Goal: Task Accomplishment & Management: Manage account settings

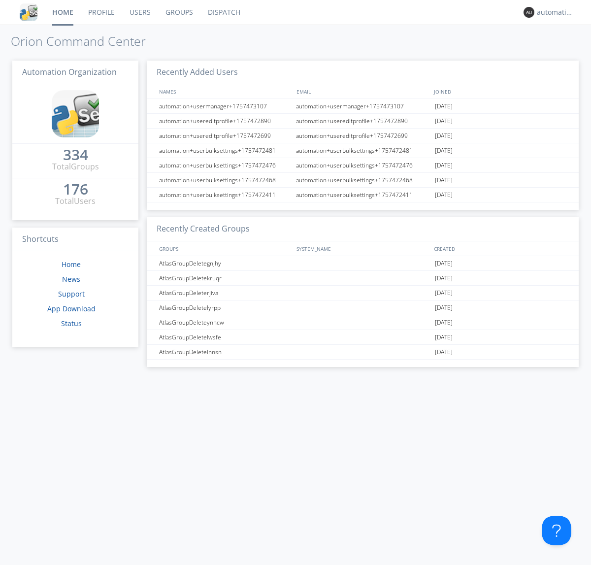
click at [223, 12] on link "Dispatch" at bounding box center [223, 12] width 47 height 25
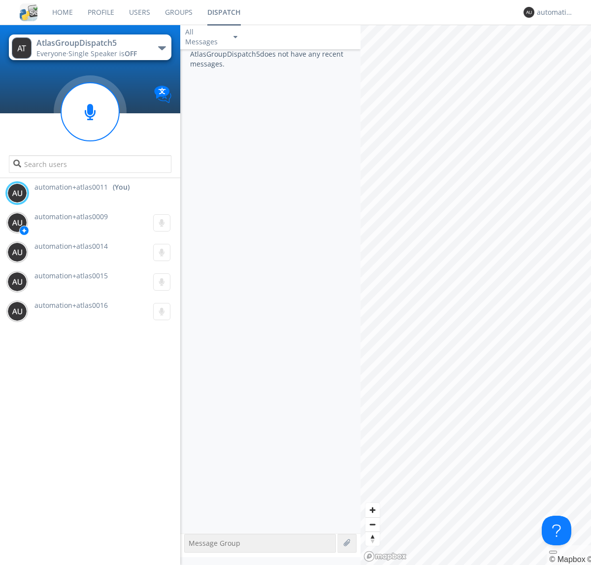
click at [161, 48] on div "button" at bounding box center [162, 48] width 8 height 4
click at [0, 0] on span "AtlasGroupDispatch6" at bounding box center [0, 0] width 0 height 0
click at [161, 48] on div "button" at bounding box center [162, 48] width 8 height 4
click at [0, 0] on span "AtlasGroupDispatch5" at bounding box center [0, 0] width 0 height 0
click at [552, 12] on div "automation+atlas0011" at bounding box center [554, 12] width 37 height 10
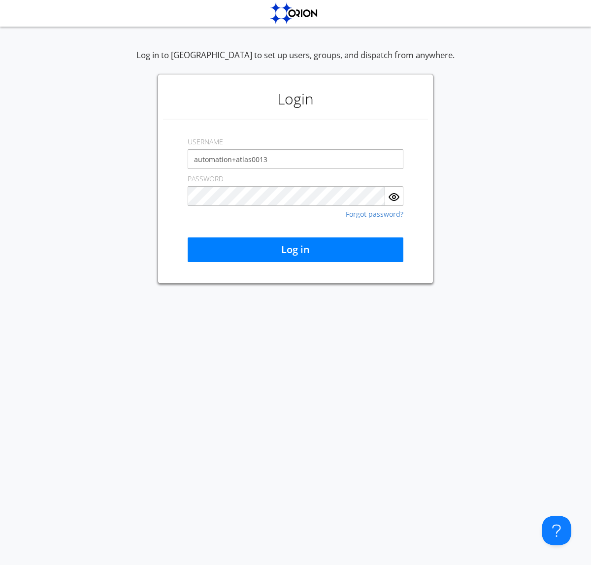
type input "automation+atlas0013"
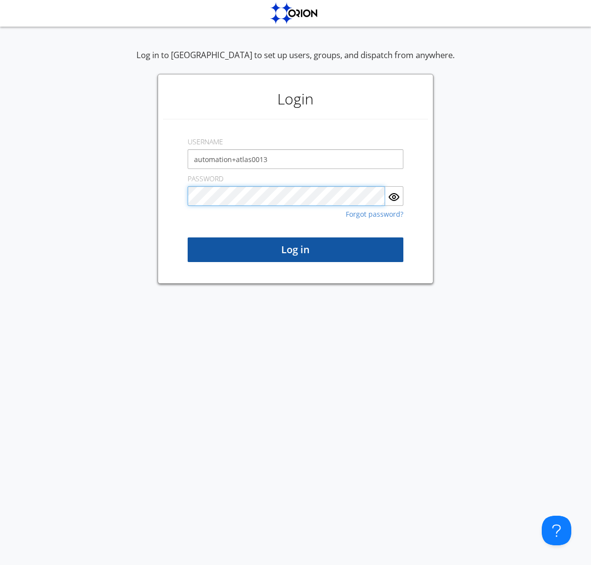
click at [295, 250] on button "Log in" at bounding box center [296, 249] width 216 height 25
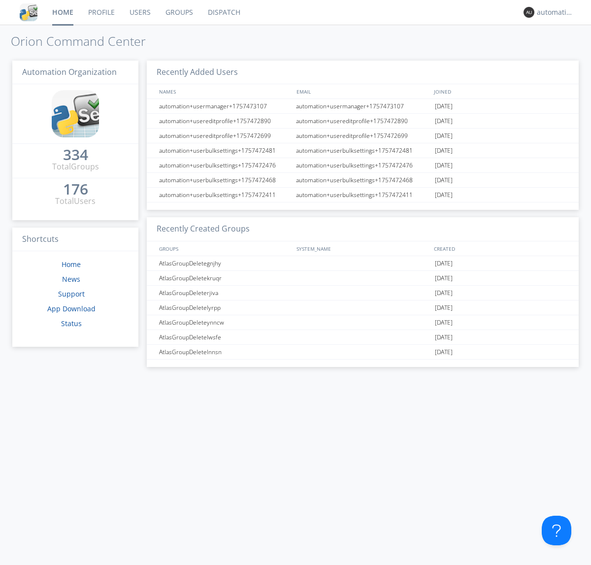
click at [223, 12] on link "Dispatch" at bounding box center [223, 12] width 47 height 25
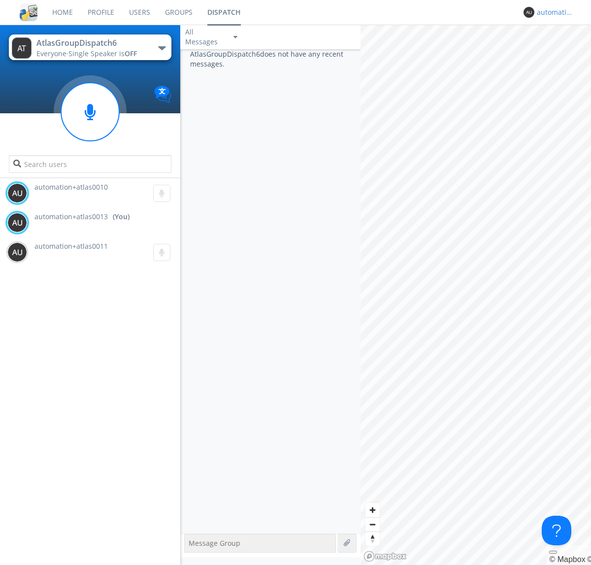
click at [552, 12] on div "automation+atlas0013" at bounding box center [554, 12] width 37 height 10
